Goal: Check status: Check status

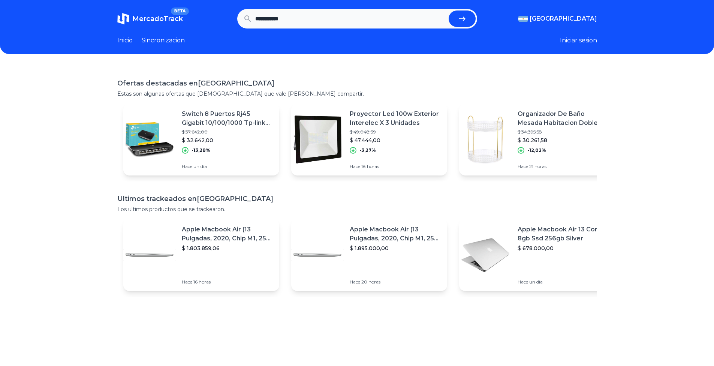
type input "**********"
click at [449, 11] on button "submit" at bounding box center [462, 19] width 27 height 17
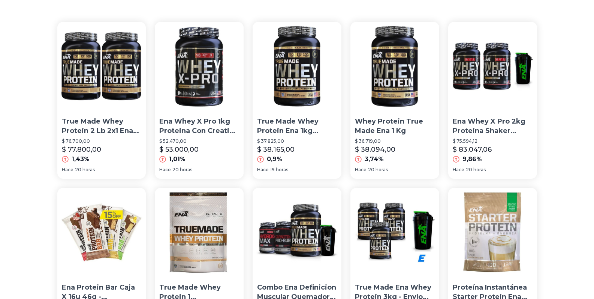
scroll to position [75, 0]
